Goal: Transaction & Acquisition: Purchase product/service

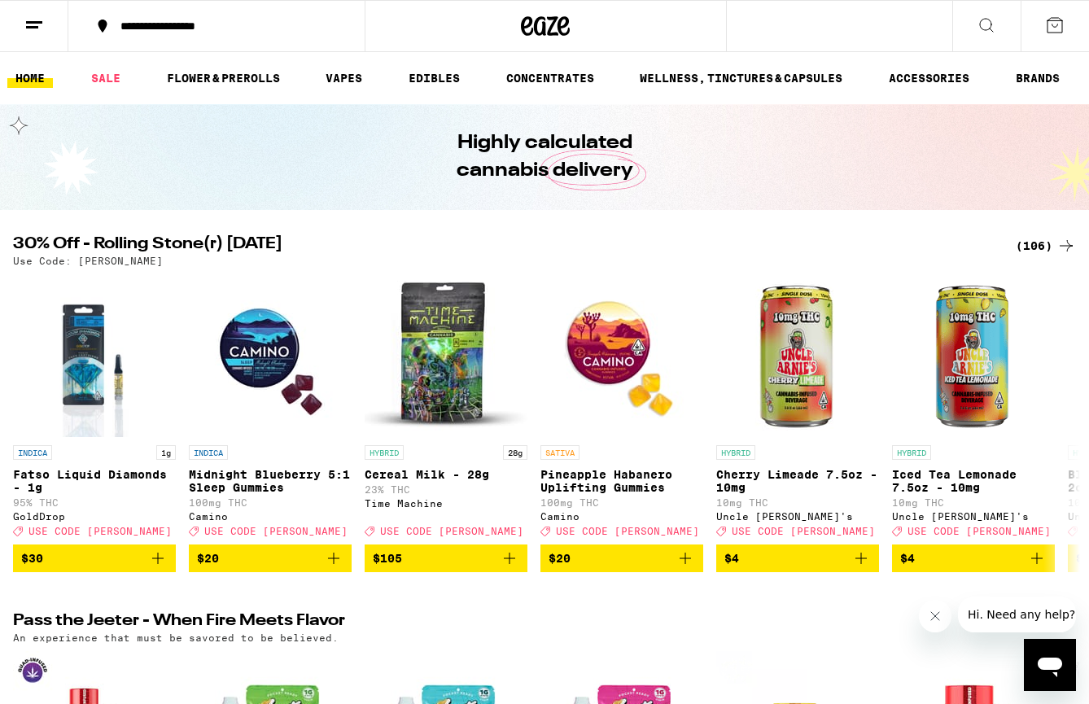
click at [1031, 243] on div "(106)" at bounding box center [1046, 246] width 60 height 20
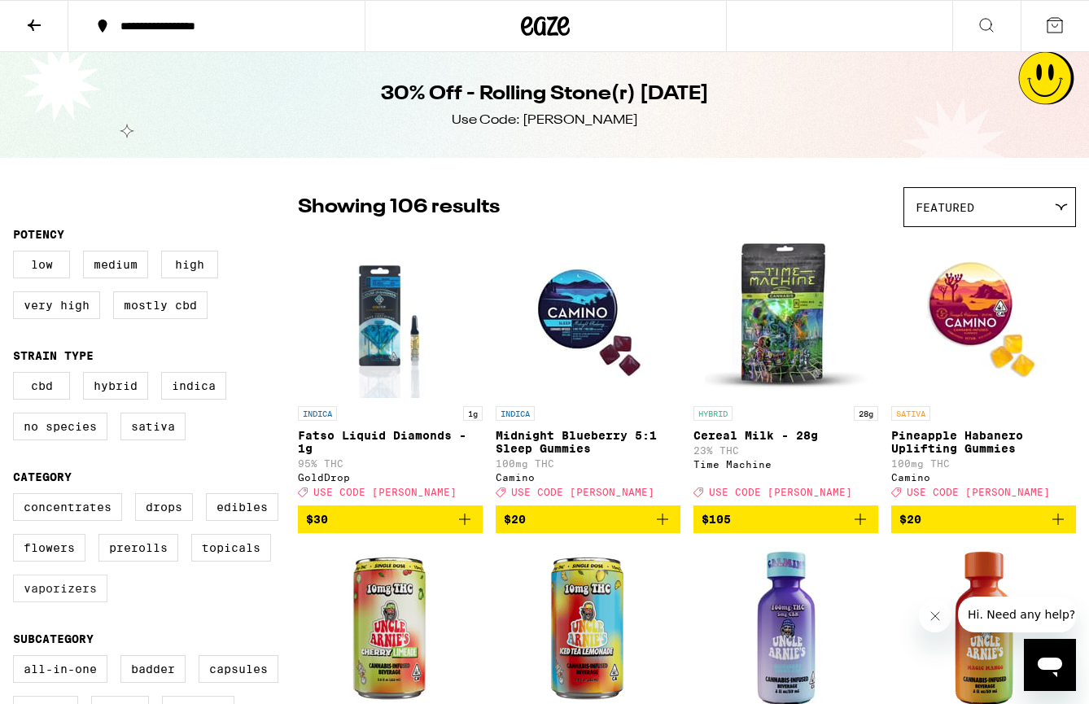
click at [69, 601] on label "Vaporizers" at bounding box center [60, 589] width 94 height 28
click at [17, 497] on input "Vaporizers" at bounding box center [16, 496] width 1 height 1
checkbox input "true"
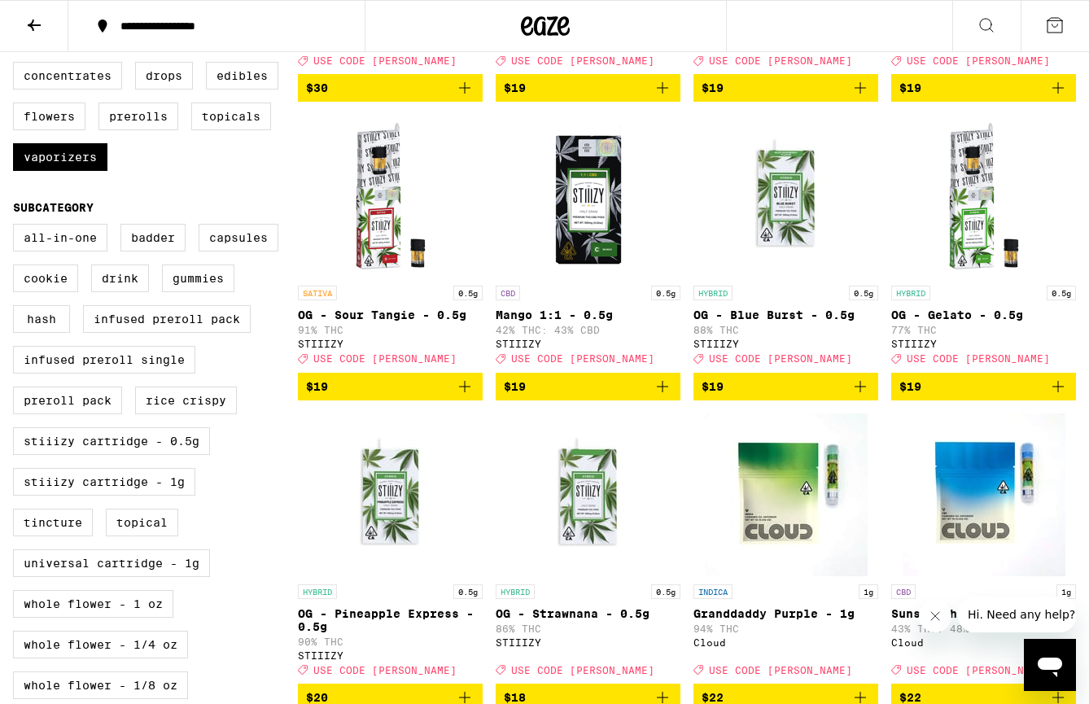
scroll to position [436, 0]
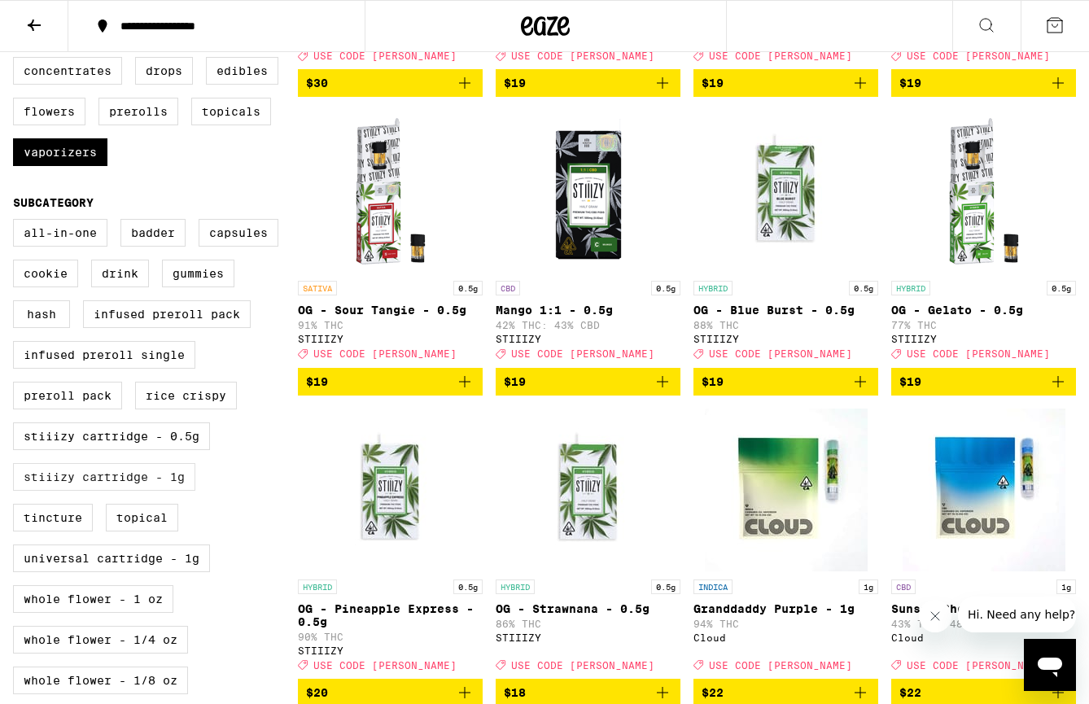
click at [162, 491] on label "STIIIZY Cartridge - 1g" at bounding box center [104, 477] width 182 height 28
click at [17, 222] on input "STIIIZY Cartridge - 1g" at bounding box center [16, 221] width 1 height 1
checkbox input "true"
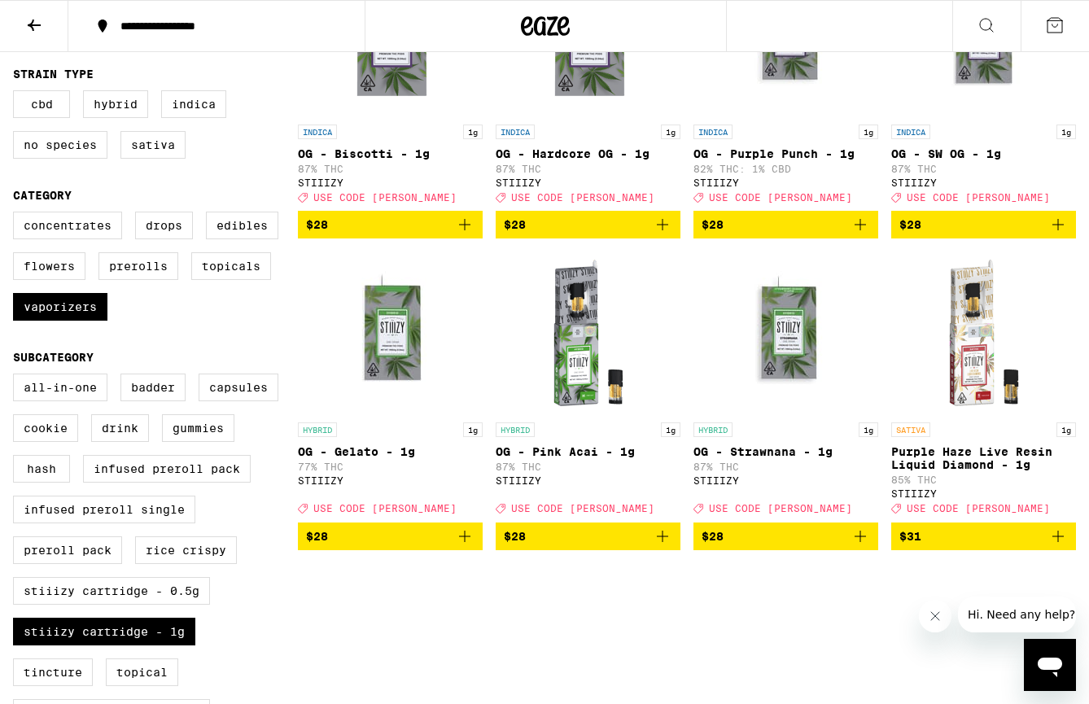
scroll to position [283, 0]
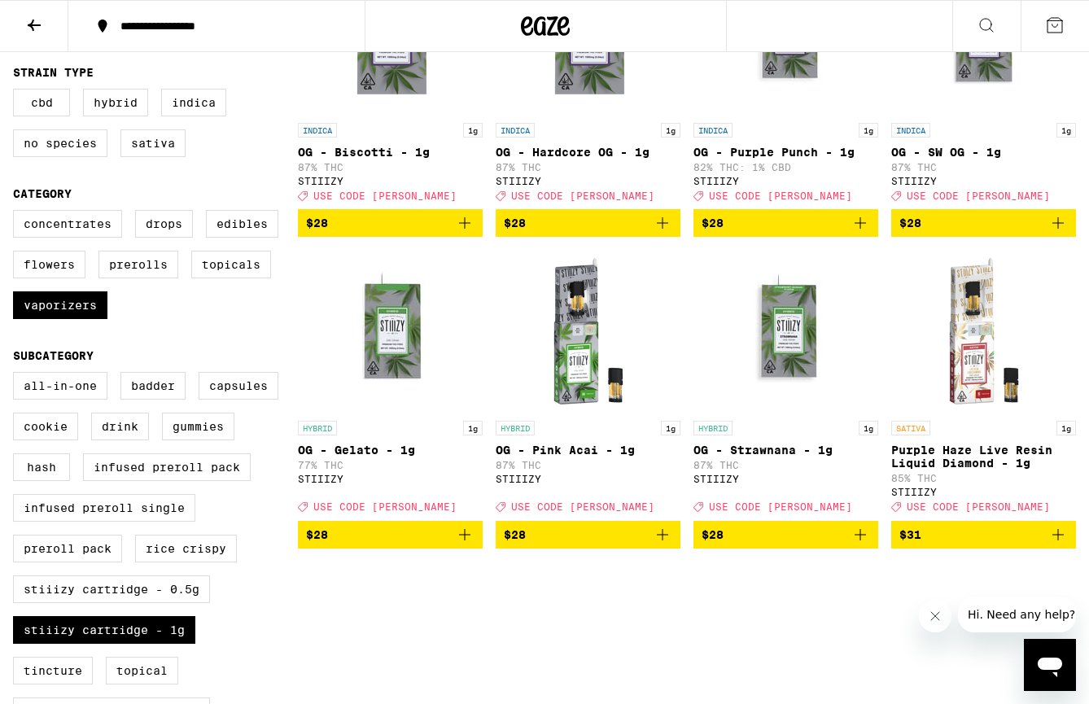
click at [1055, 545] on icon "Add to bag" at bounding box center [1059, 535] width 20 height 20
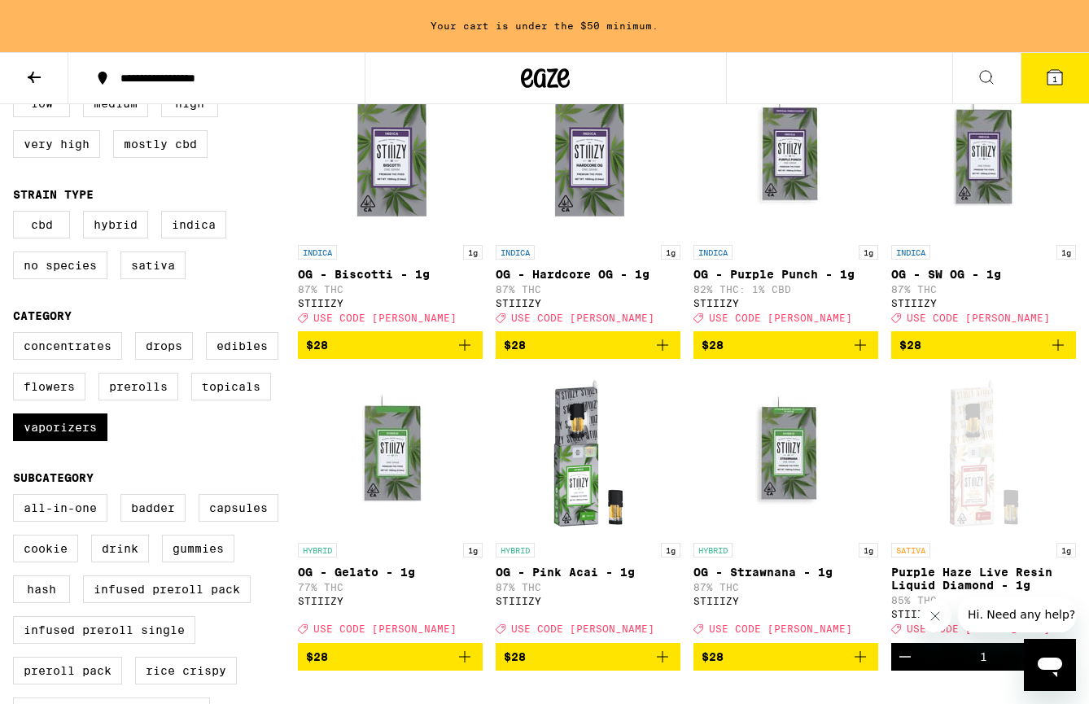
scroll to position [213, 0]
click at [75, 441] on label "Vaporizers" at bounding box center [60, 428] width 94 height 28
click at [17, 335] on input "Vaporizers" at bounding box center [16, 335] width 1 height 1
checkbox input "false"
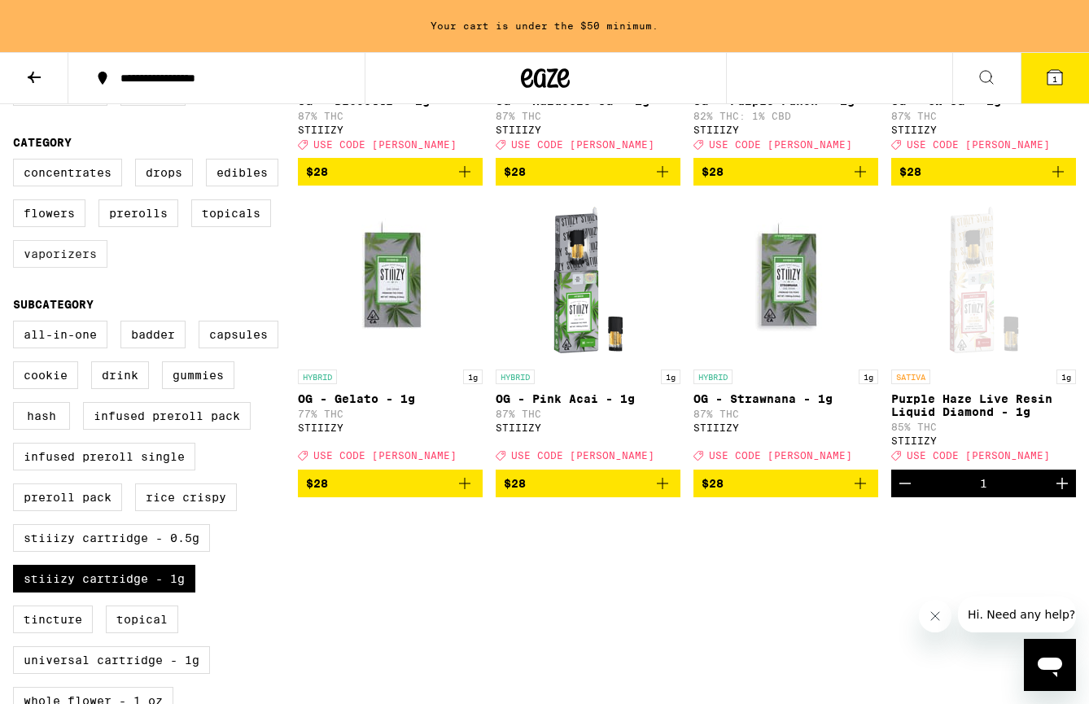
scroll to position [469, 0]
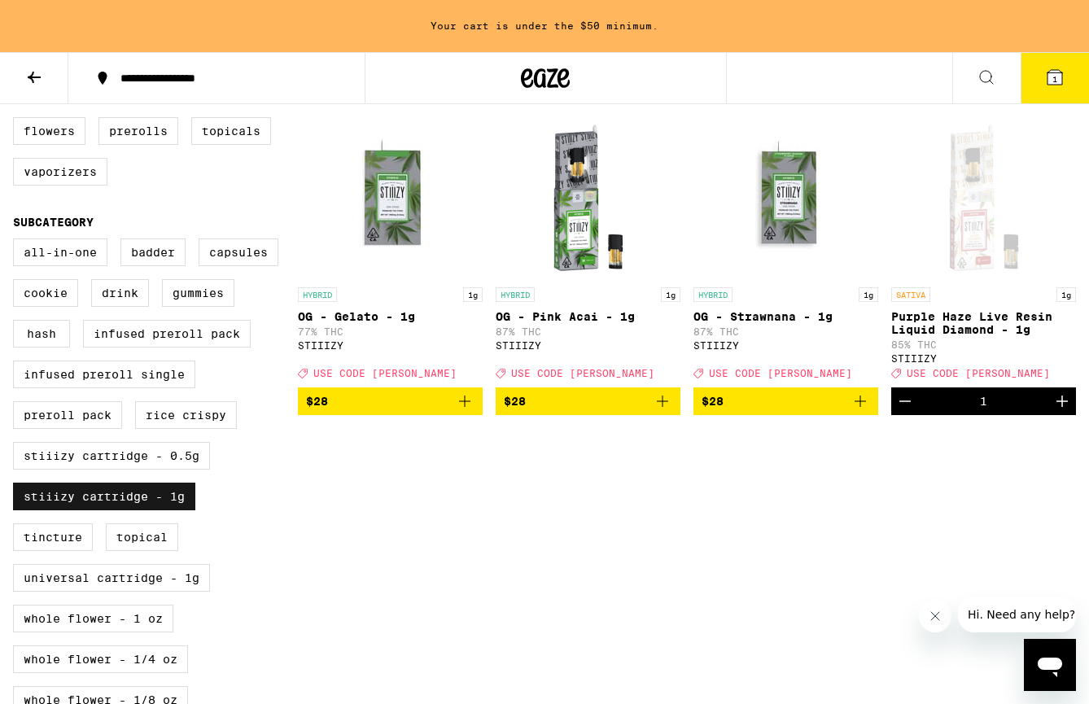
click at [90, 510] on label "STIIIZY Cartridge - 1g" at bounding box center [104, 497] width 182 height 28
click at [17, 242] on input "STIIIZY Cartridge - 1g" at bounding box center [16, 241] width 1 height 1
checkbox input "false"
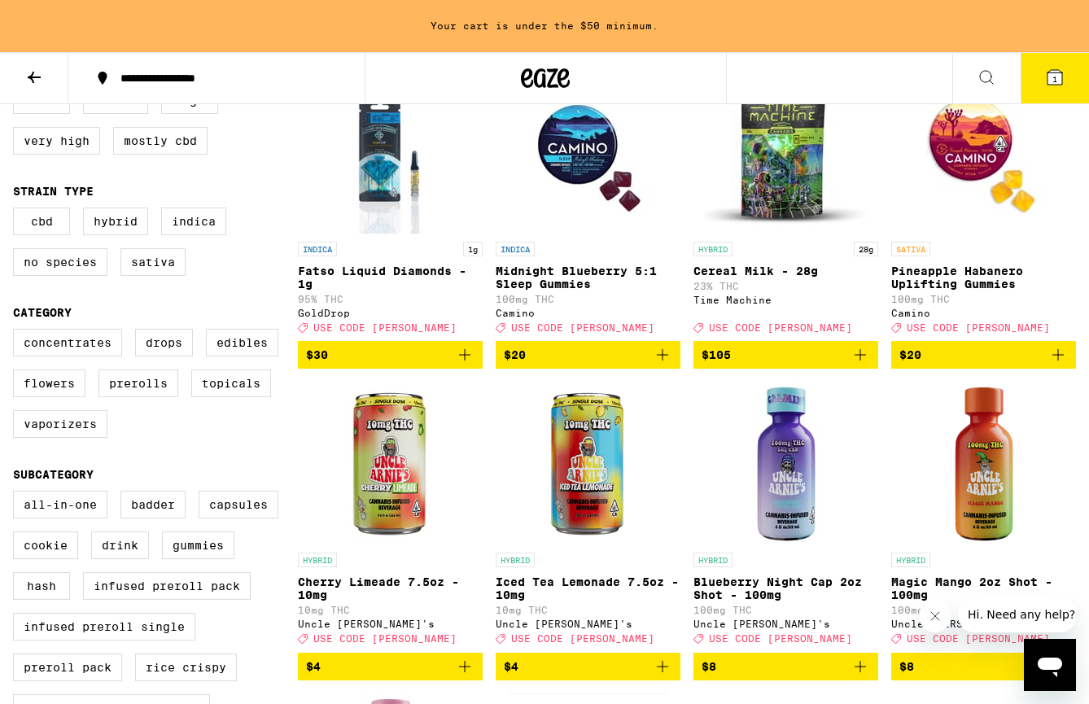
scroll to position [219, 0]
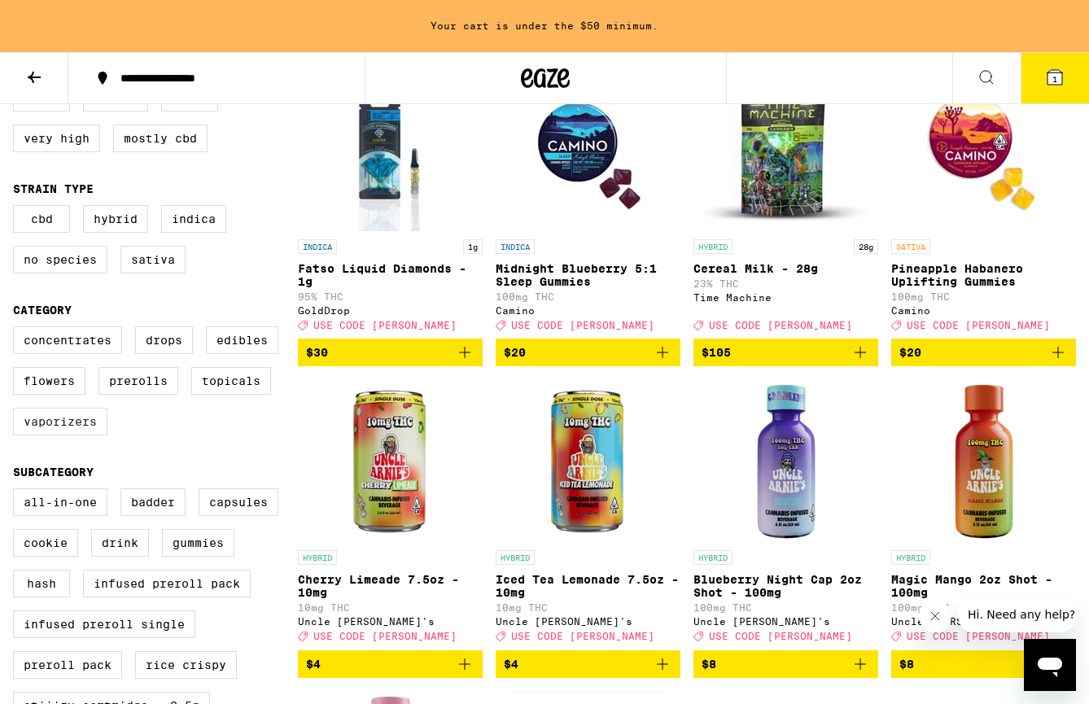
click at [75, 431] on label "Vaporizers" at bounding box center [60, 422] width 94 height 28
click at [17, 330] on input "Vaporizers" at bounding box center [16, 329] width 1 height 1
checkbox input "true"
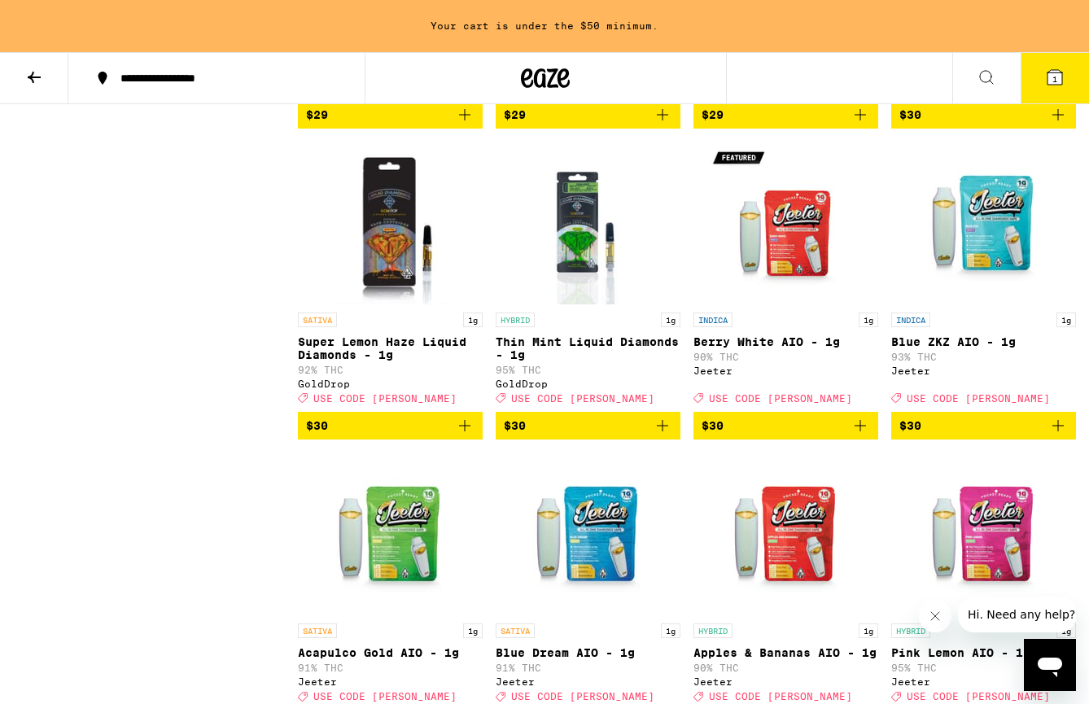
scroll to position [1977, 0]
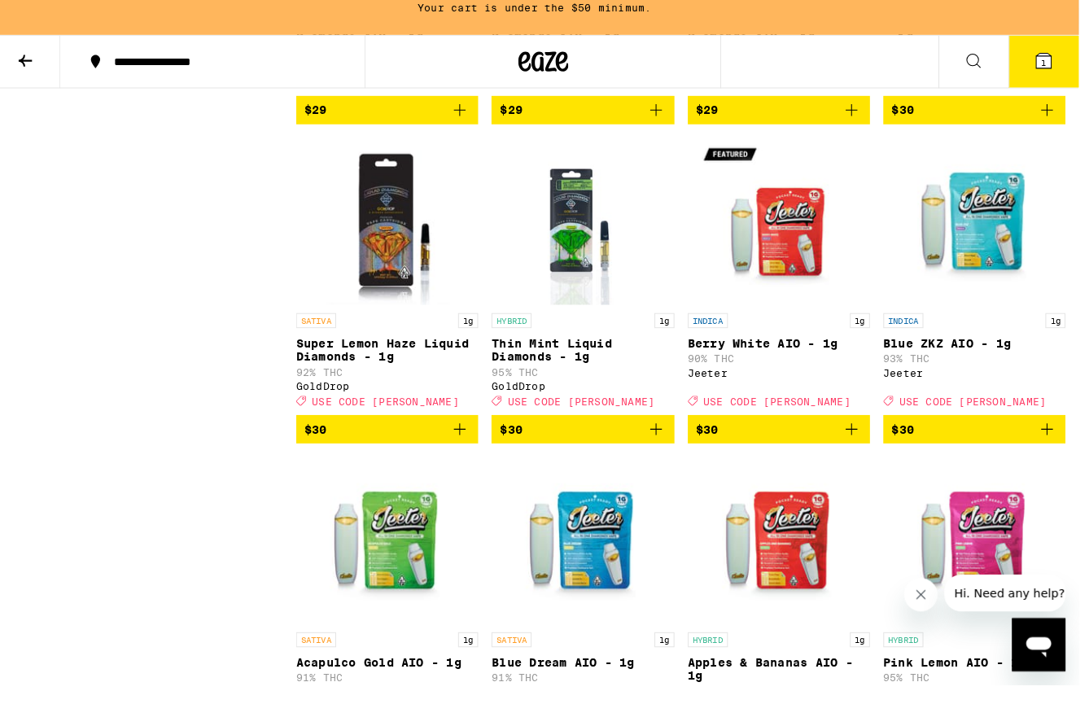
click at [455, 442] on icon "Add to bag" at bounding box center [457, 436] width 11 height 11
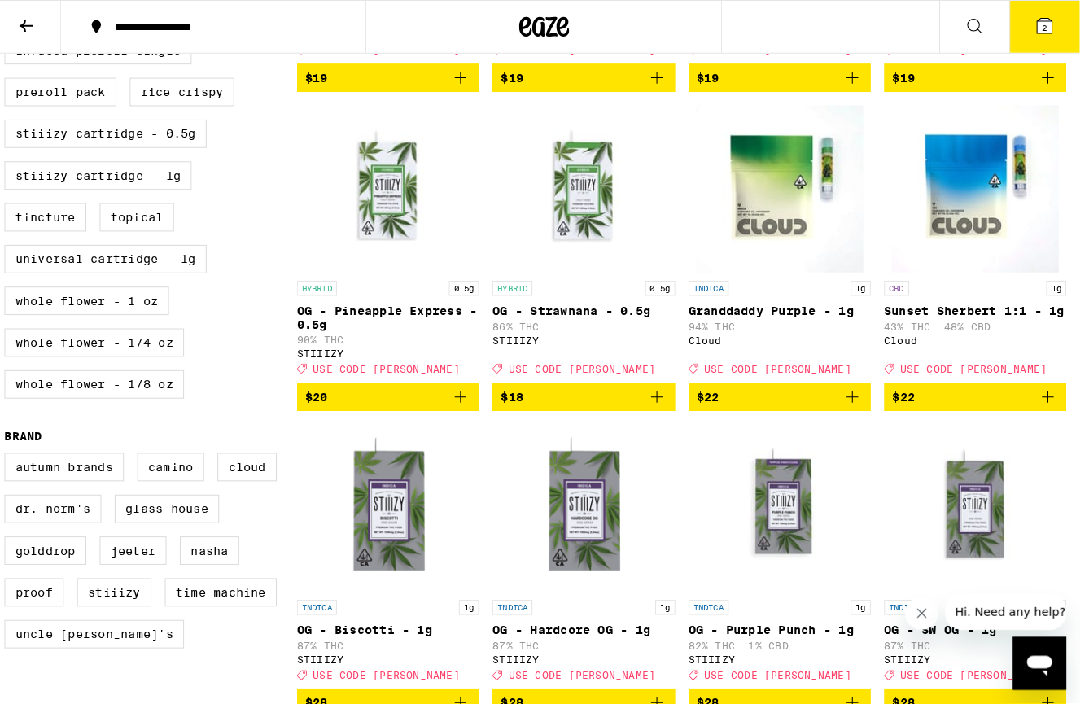
scroll to position [735, 0]
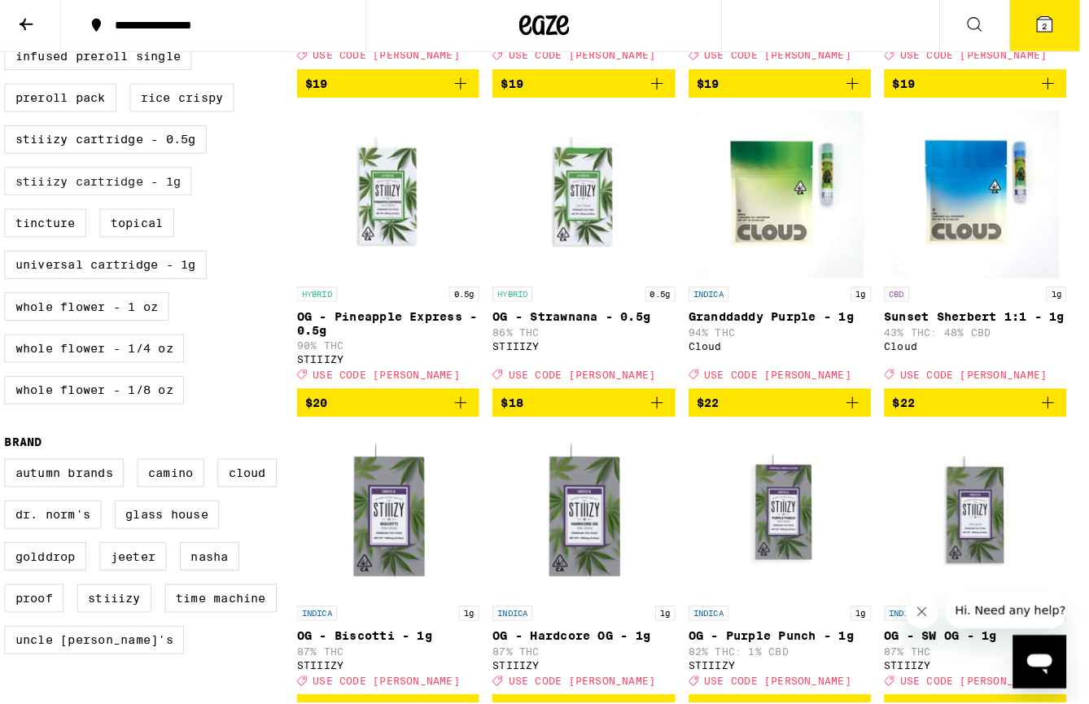
click at [73, 192] on label "STIIIZY Cartridge - 1g" at bounding box center [104, 178] width 182 height 28
checkbox input "true"
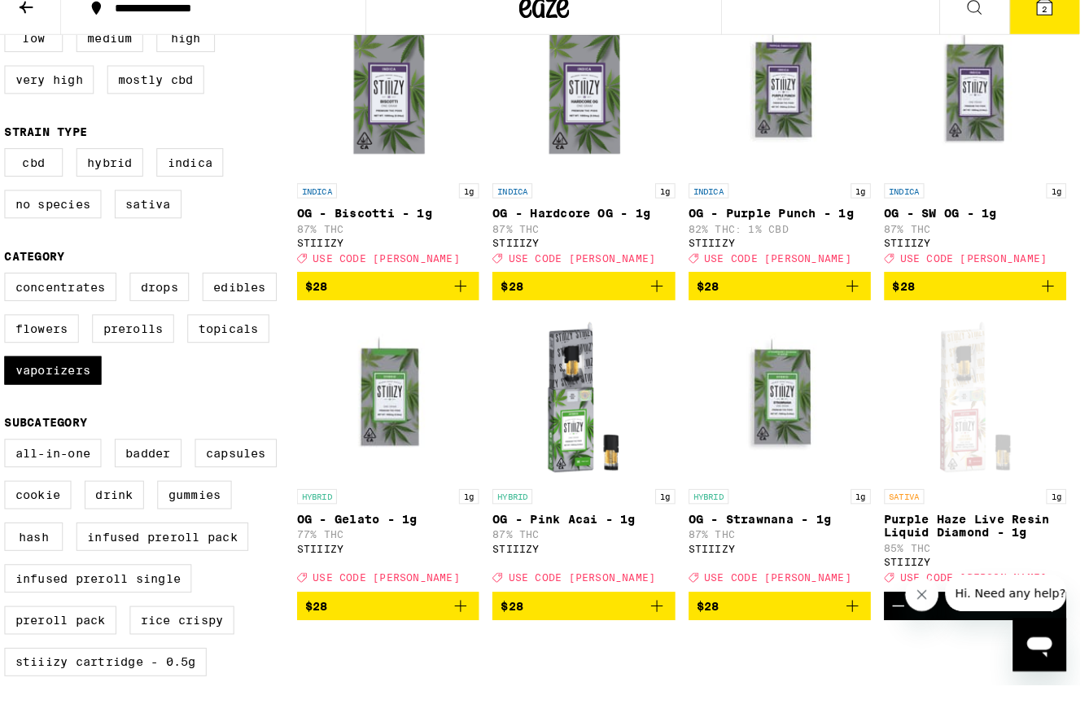
scroll to position [242, 0]
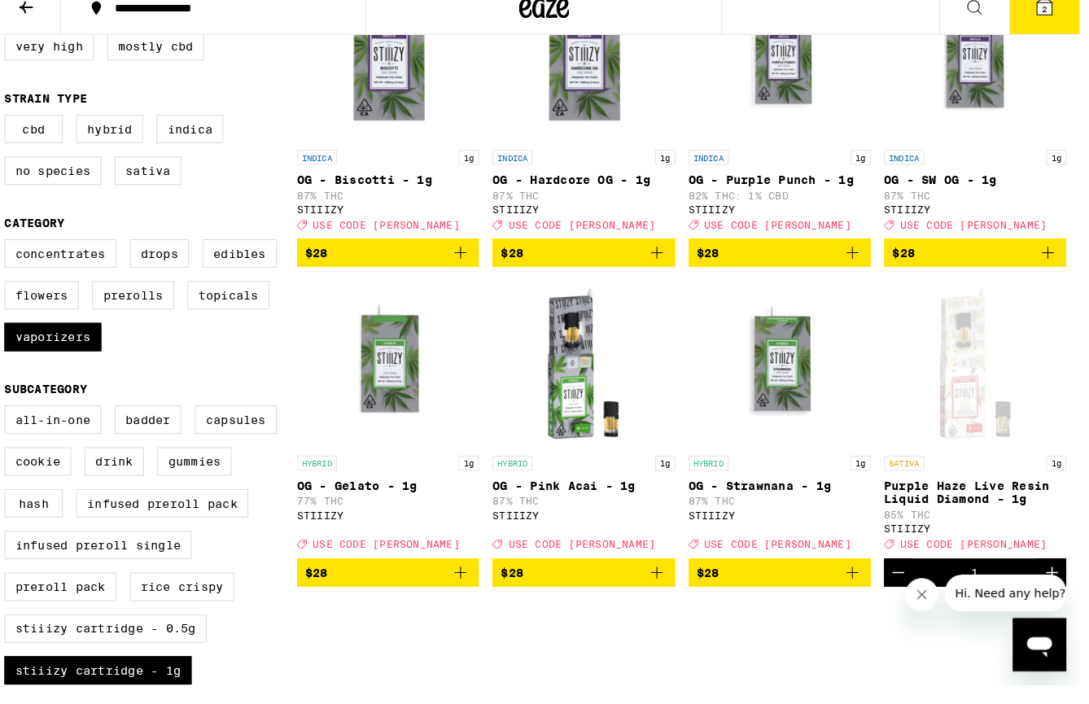
click at [663, 581] on button "$28" at bounding box center [576, 577] width 177 height 28
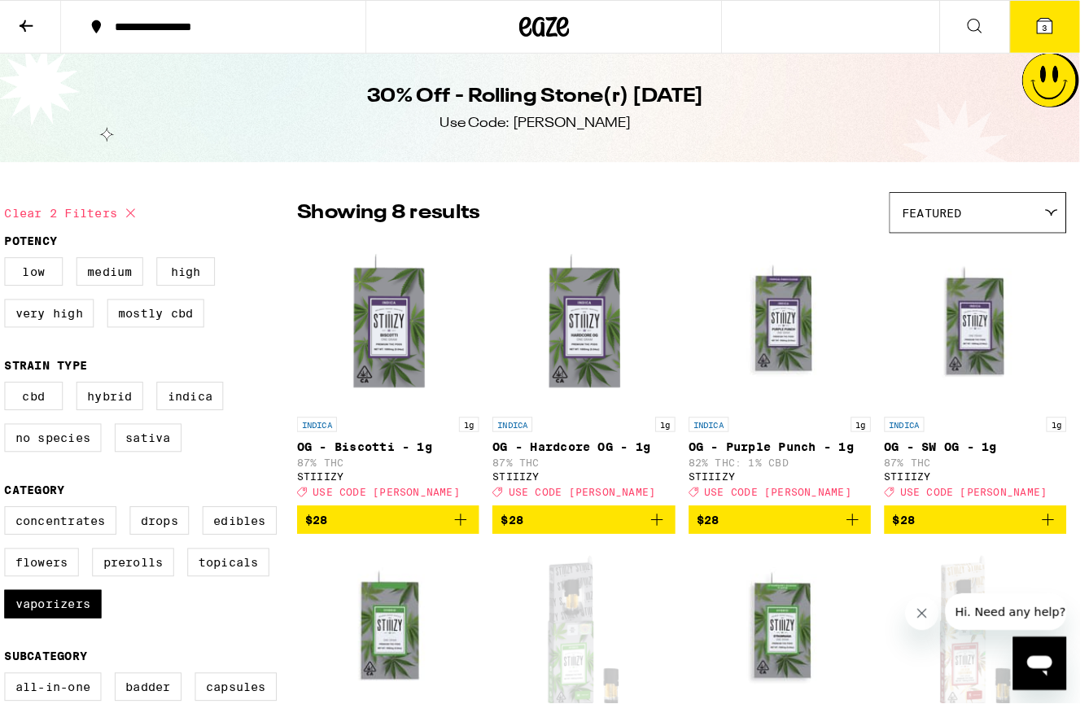
scroll to position [0, 0]
click at [1035, 20] on button "3" at bounding box center [1026, 26] width 68 height 50
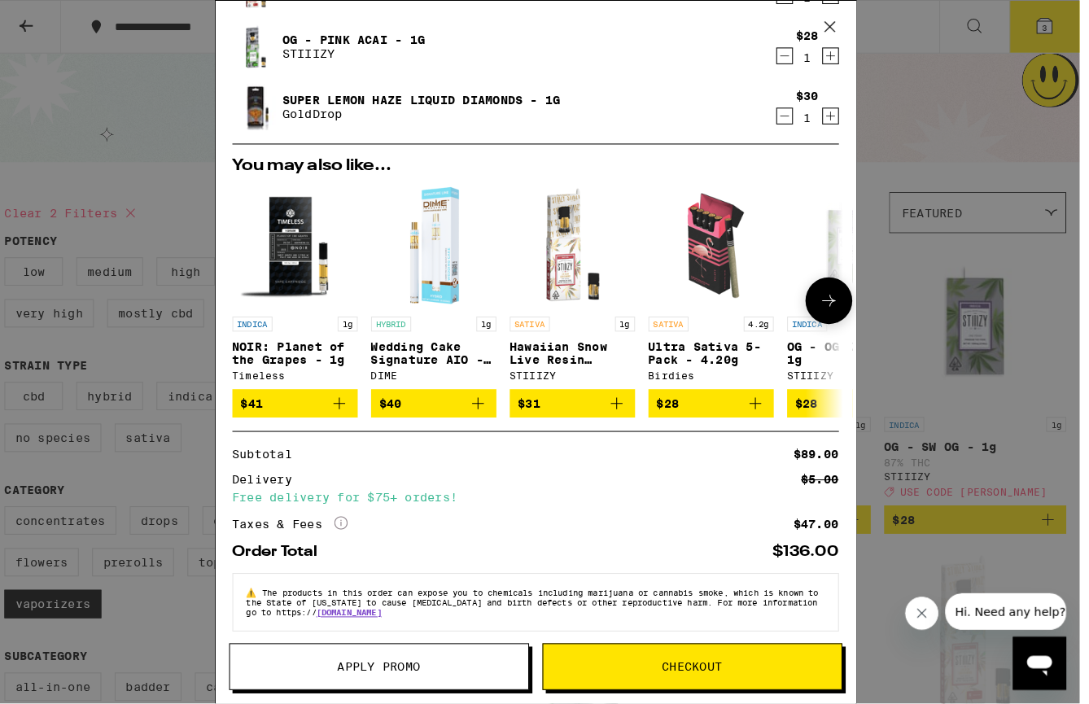
scroll to position [89, 0]
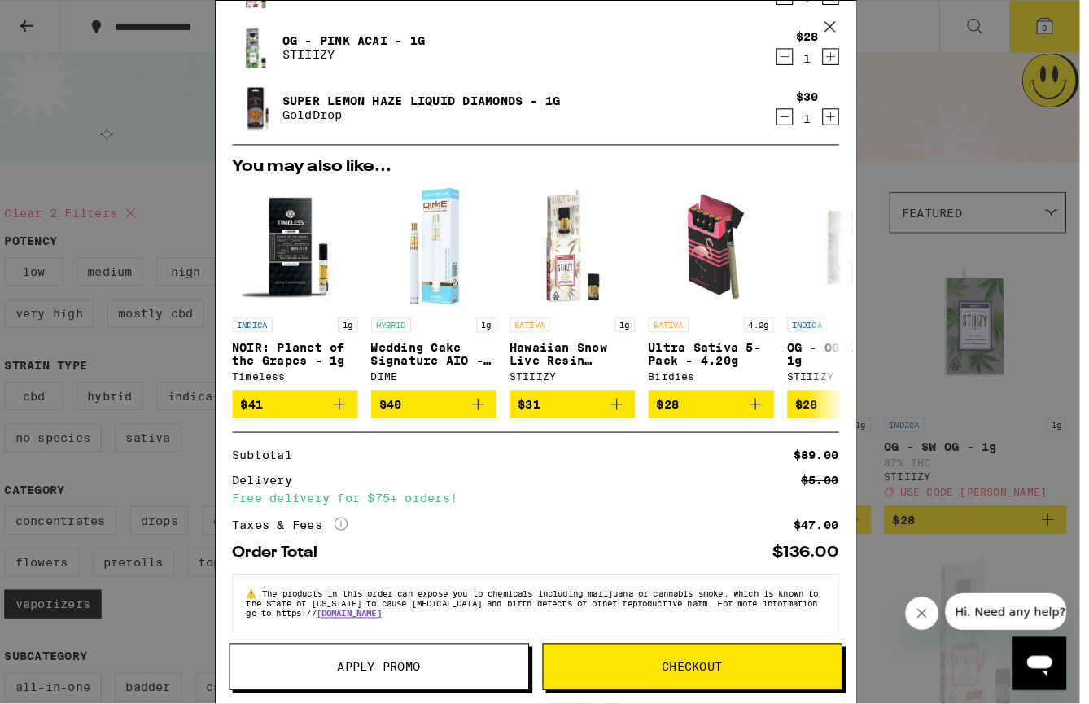
click at [409, 658] on button "Apply Promo" at bounding box center [378, 650] width 292 height 46
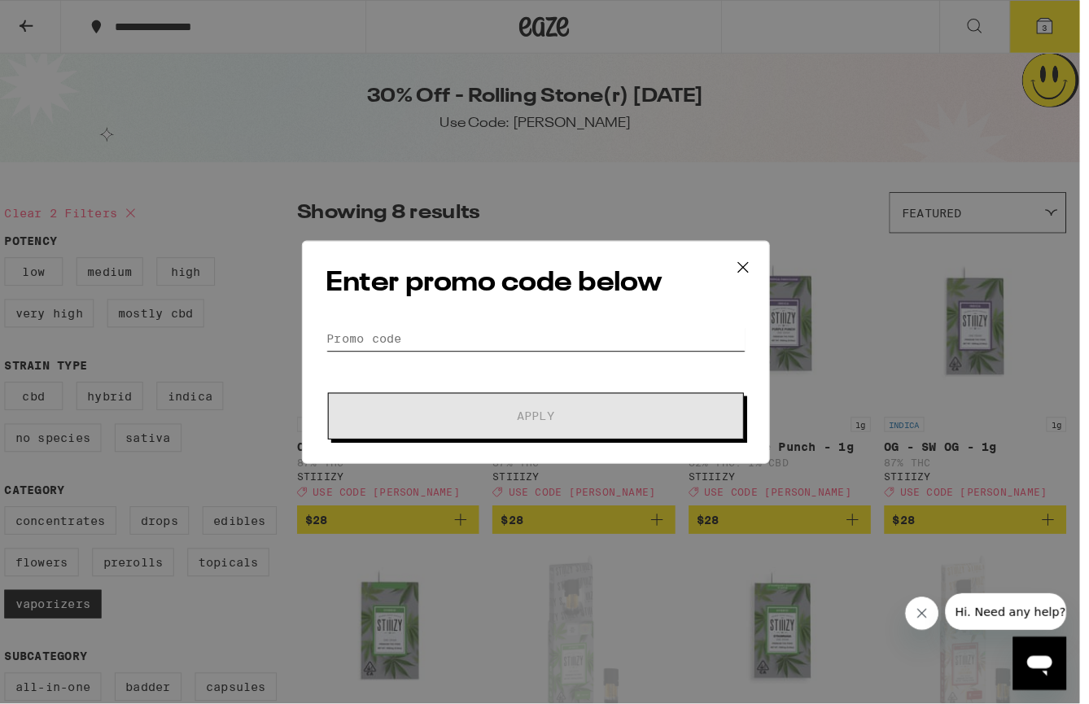
click at [414, 335] on input "Promo Code" at bounding box center [530, 329] width 409 height 24
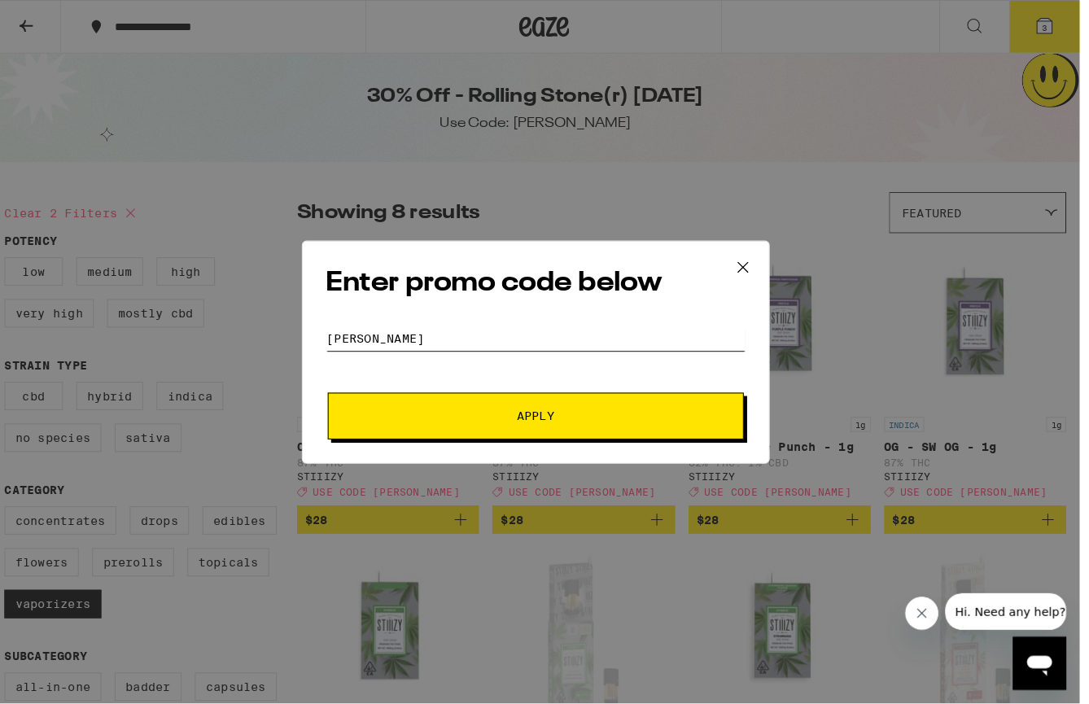
type input "[PERSON_NAME]"
click at [446, 381] on form "Promo Code [PERSON_NAME] Apply" at bounding box center [530, 372] width 409 height 111
click at [445, 406] on button "Apply" at bounding box center [530, 406] width 405 height 46
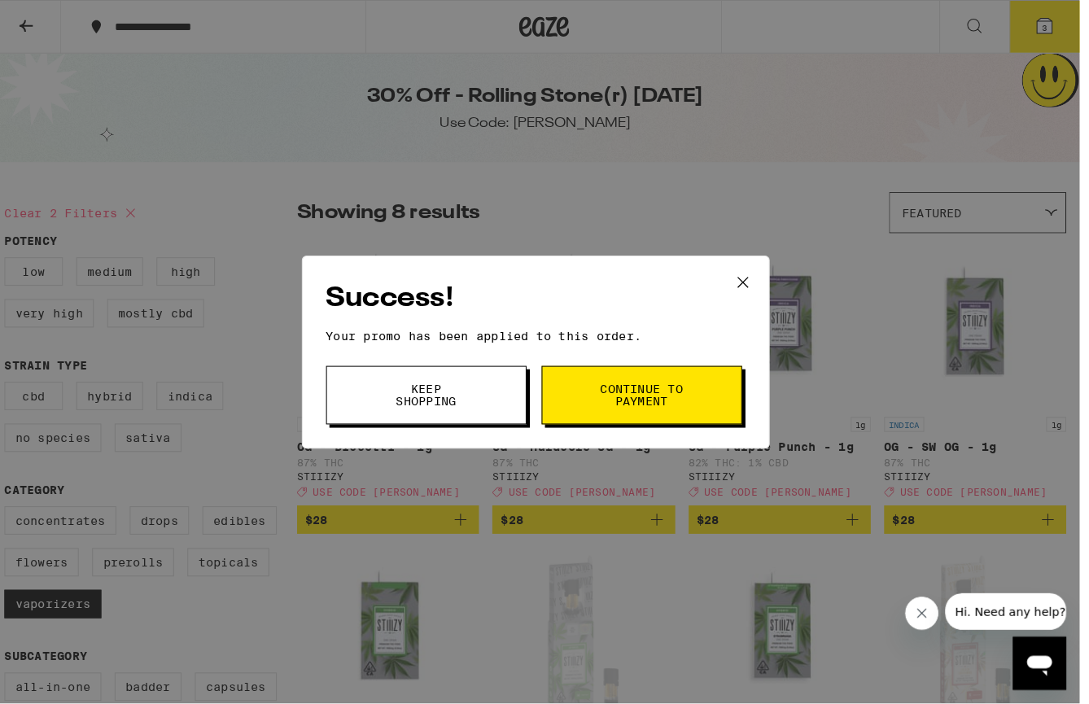
click at [728, 284] on icon at bounding box center [732, 275] width 24 height 24
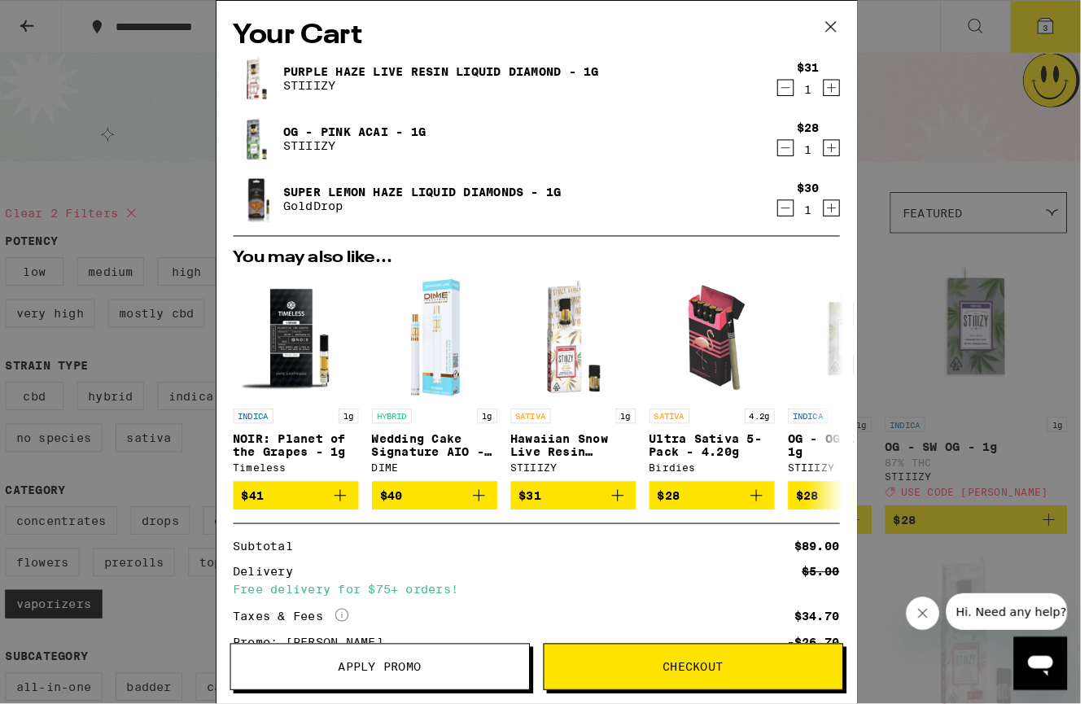
click at [711, 654] on button "Checkout" at bounding box center [683, 650] width 292 height 46
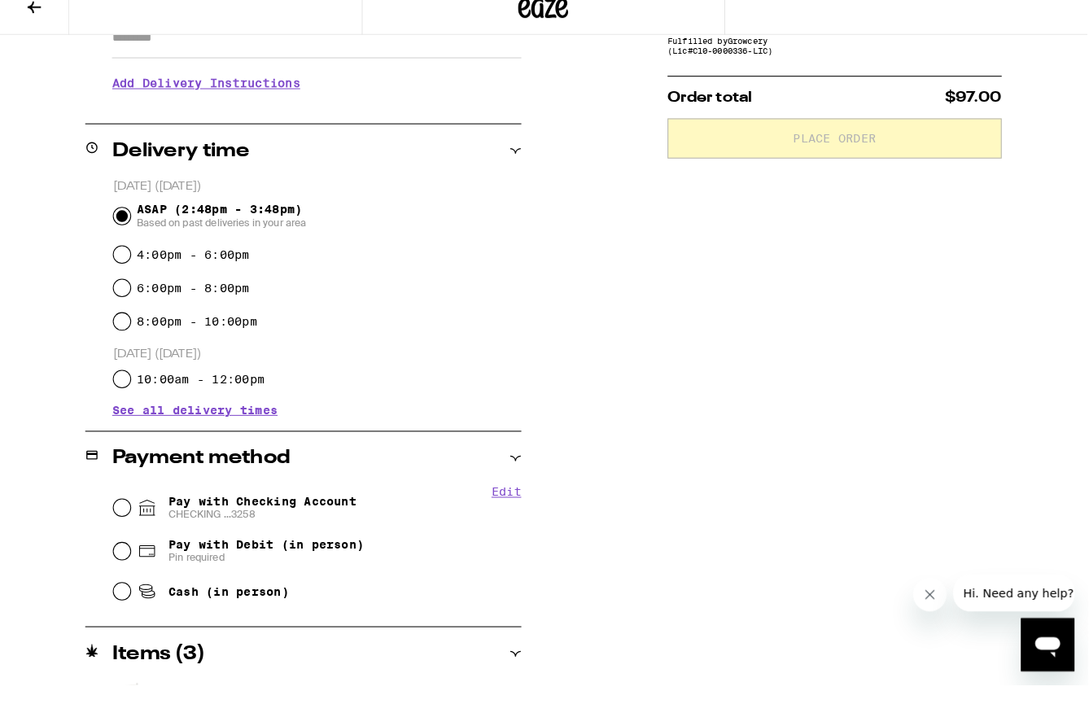
scroll to position [315, 0]
click at [122, 504] on input "Pay with Checking Account CHECKING ...3258" at bounding box center [120, 512] width 16 height 16
radio input "true"
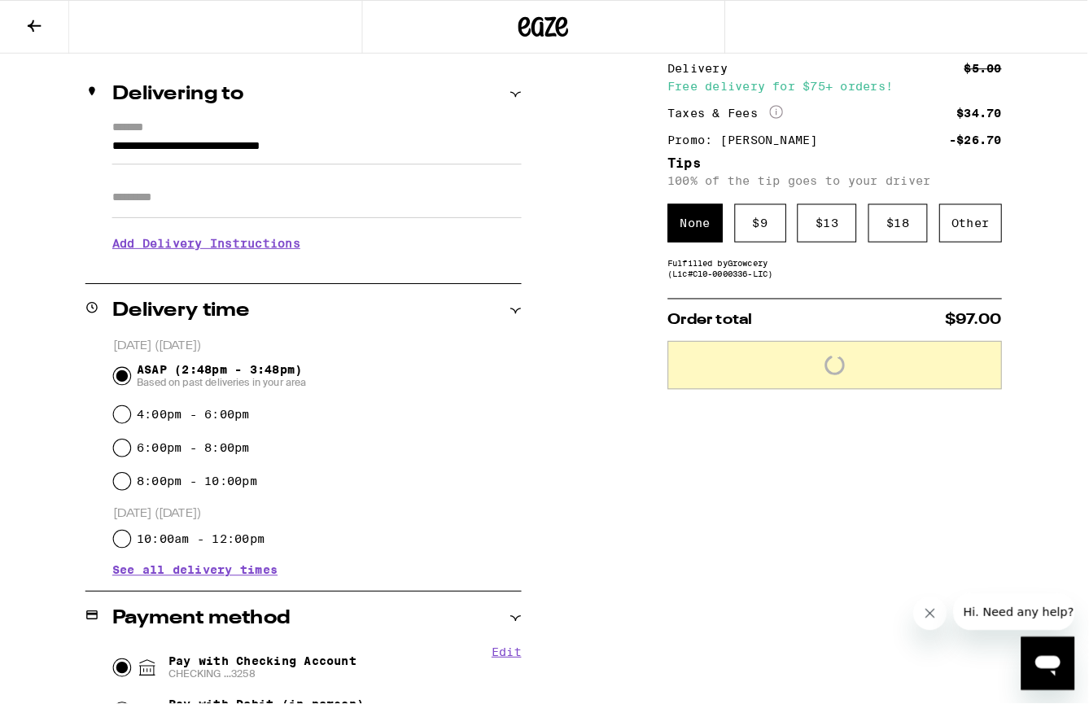
scroll to position [169, 0]
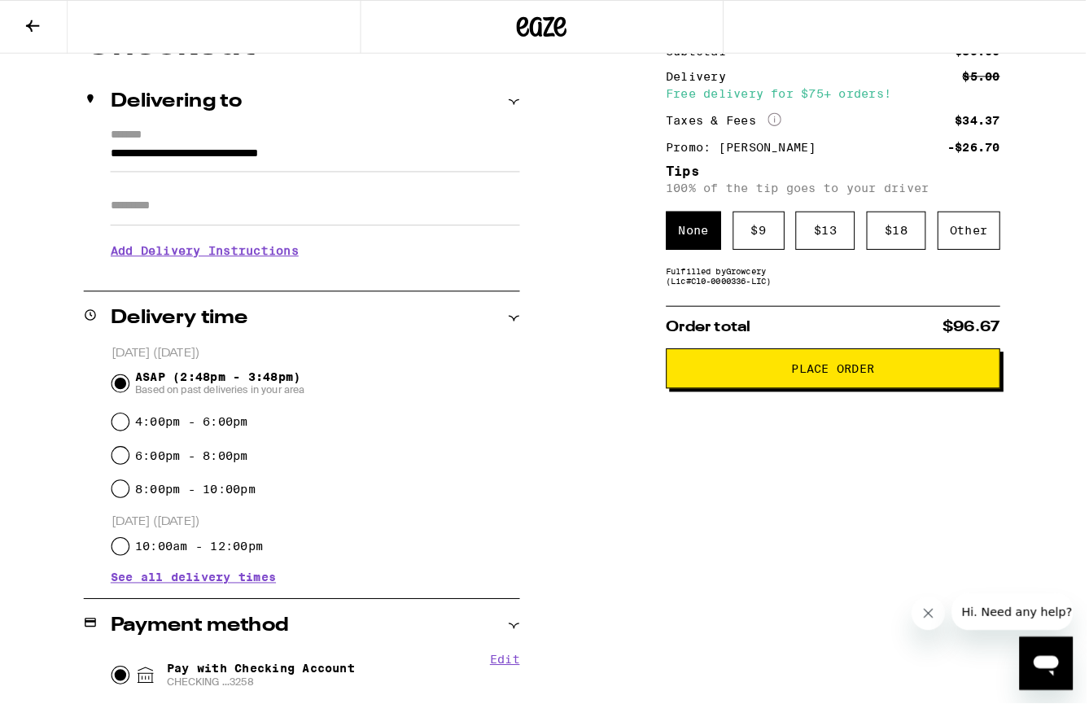
click at [751, 358] on button "Place Order" at bounding box center [814, 358] width 326 height 39
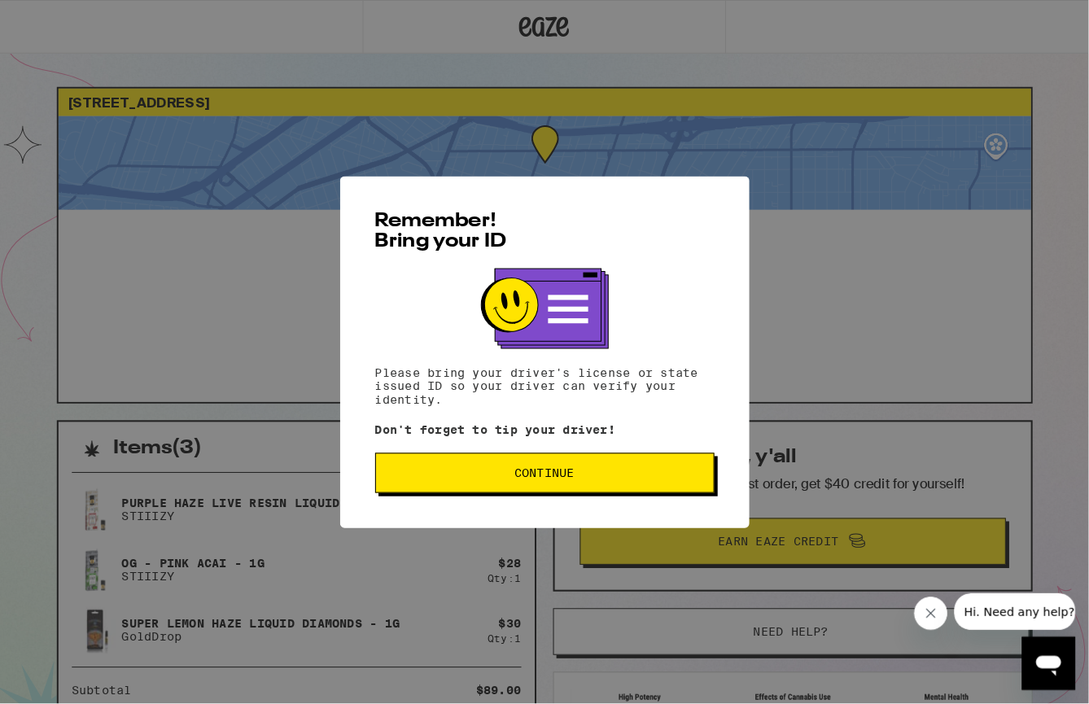
click at [618, 450] on div "Remember! Bring your ID Please bring your driver's license or state issued ID s…" at bounding box center [530, 343] width 399 height 343
click at [623, 480] on button "Continue" at bounding box center [531, 460] width 331 height 39
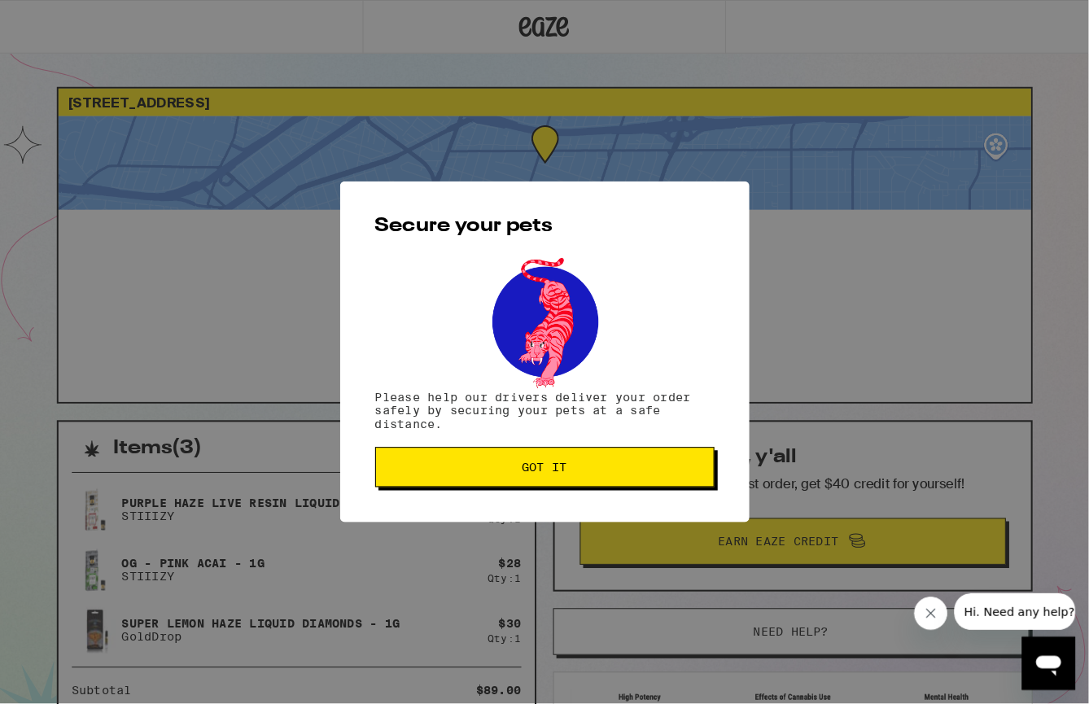
click at [623, 475] on button "Got it" at bounding box center [531, 455] width 331 height 39
